Goal: Task Accomplishment & Management: Manage account settings

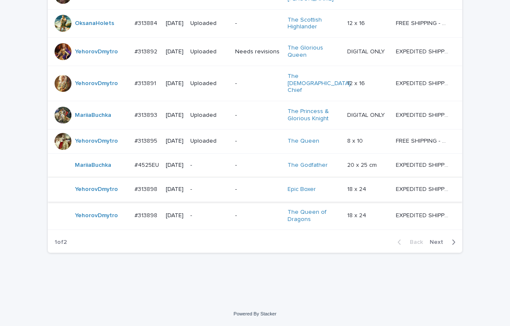
scroll to position [805, 0]
click at [430, 242] on span "Next" at bounding box center [439, 242] width 19 height 6
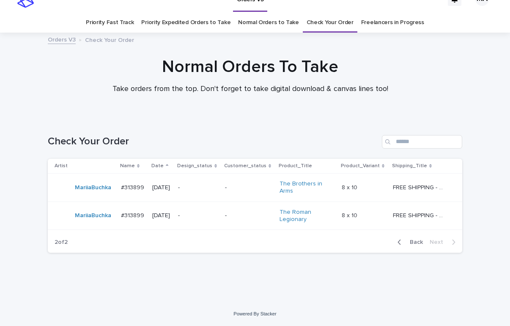
scroll to position [14, 0]
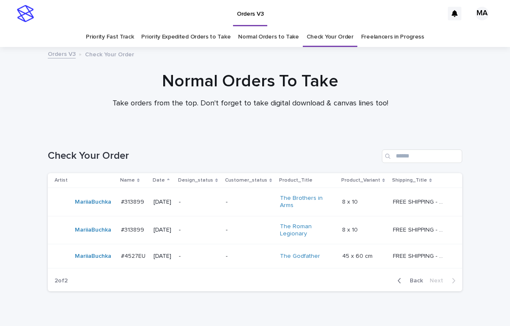
click at [78, 102] on div "Normal Orders To Take Take orders from the top. Don't forget to take digital do…" at bounding box center [250, 89] width 423 height 37
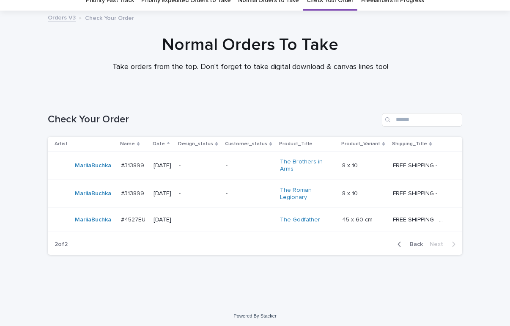
scroll to position [38, 0]
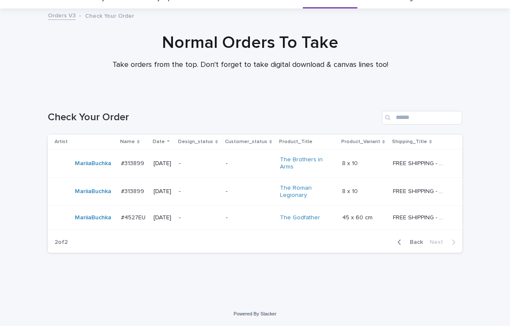
click at [35, 76] on div "Normal Orders To Take Take orders from the top. Don't forget to take digital do…" at bounding box center [250, 55] width 500 height 45
click at [484, 66] on div "Normal Orders To Take Take orders from the top. Don't forget to take digital do…" at bounding box center [250, 55] width 500 height 45
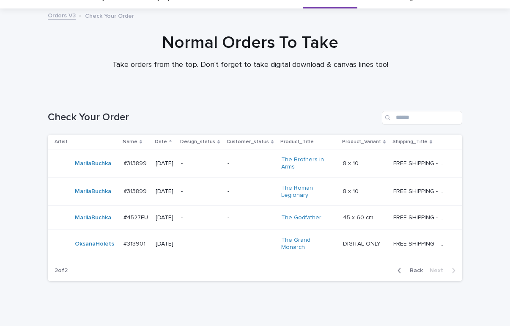
click at [209, 303] on div "Loading... Saving… Loading... Saving… Check Your Order Artist Name Date Design_…" at bounding box center [255, 201] width 423 height 215
